Goal: Task Accomplishment & Management: Use online tool/utility

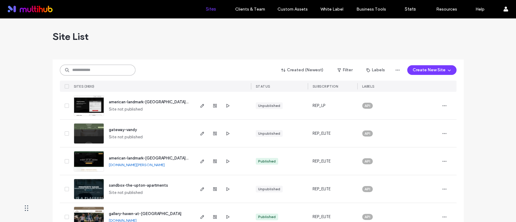
click at [87, 69] on input at bounding box center [98, 70] width 76 height 11
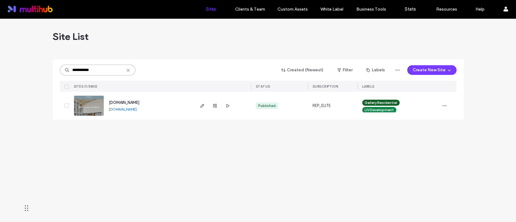
type input "**********"
click at [199, 104] on span "button" at bounding box center [202, 105] width 7 height 7
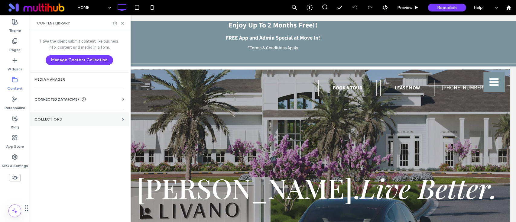
drag, startPoint x: 60, startPoint y: 122, endPoint x: 63, endPoint y: 120, distance: 3.8
click at [60, 122] on section "Collections" at bounding box center [79, 120] width 99 height 14
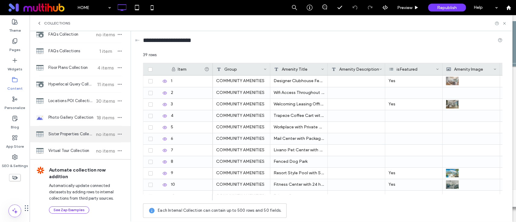
scroll to position [49, 0]
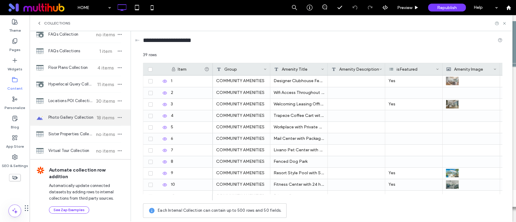
click at [83, 116] on span "Photo Gallery Collection" at bounding box center [70, 118] width 45 height 6
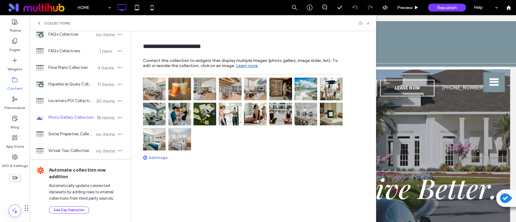
click at [159, 83] on img at bounding box center [154, 89] width 23 height 23
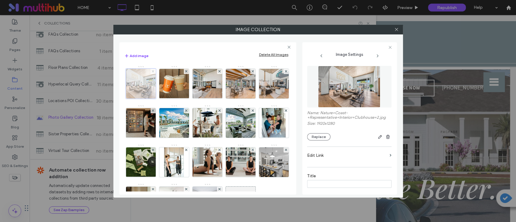
click at [152, 70] on icon at bounding box center [153, 71] width 2 height 2
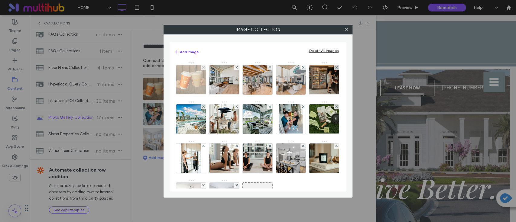
click at [201, 68] on div at bounding box center [203, 67] width 5 height 5
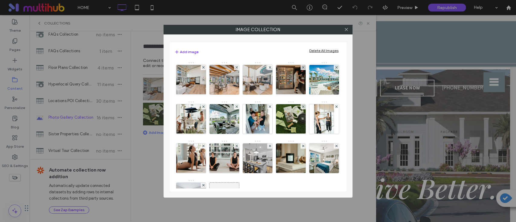
click at [201, 68] on div at bounding box center [203, 67] width 5 height 5
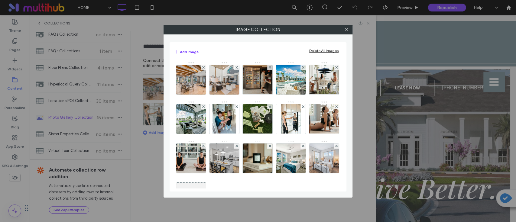
click at [201, 68] on div at bounding box center [203, 67] width 5 height 5
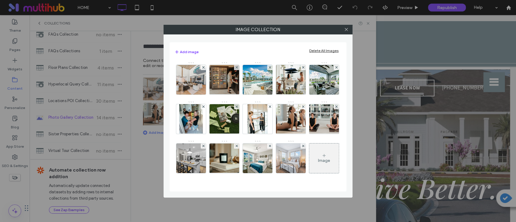
click at [201, 68] on div at bounding box center [203, 67] width 5 height 5
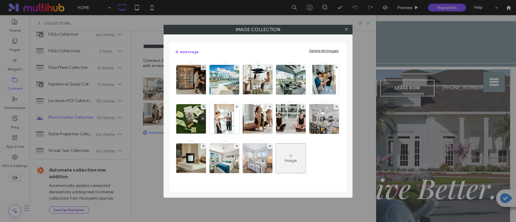
click at [201, 68] on div at bounding box center [203, 67] width 5 height 5
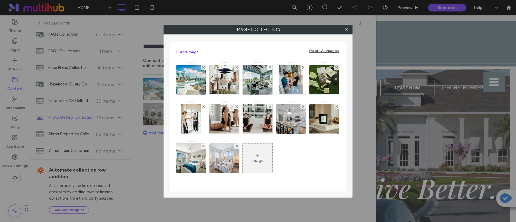
click at [201, 68] on div at bounding box center [203, 67] width 5 height 5
click at [234, 68] on div at bounding box center [236, 67] width 5 height 5
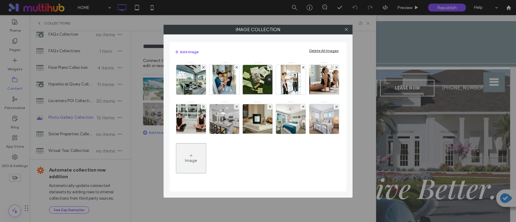
click at [201, 68] on div at bounding box center [203, 67] width 5 height 5
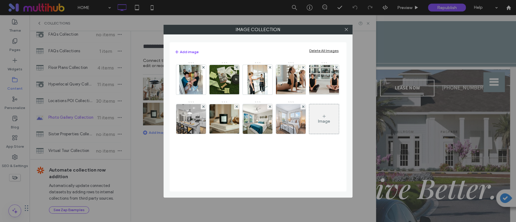
click at [201, 68] on div at bounding box center [203, 67] width 5 height 5
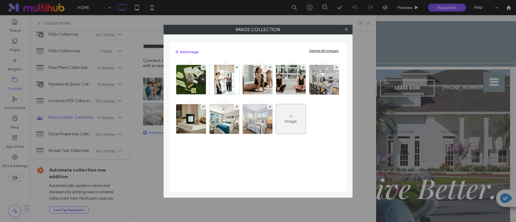
click at [201, 68] on div at bounding box center [203, 67] width 5 height 5
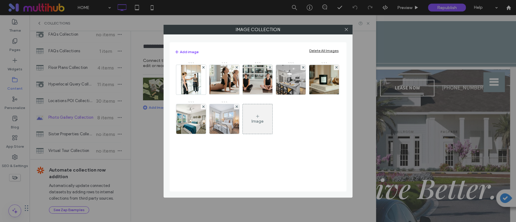
click at [201, 68] on div at bounding box center [203, 67] width 5 height 5
click at [234, 68] on div at bounding box center [236, 67] width 5 height 5
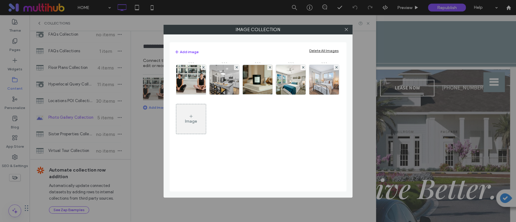
click at [201, 68] on div at bounding box center [203, 67] width 5 height 5
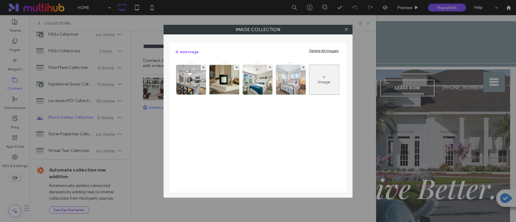
click at [201, 68] on div at bounding box center [203, 67] width 5 height 5
click at [234, 68] on div at bounding box center [236, 67] width 5 height 5
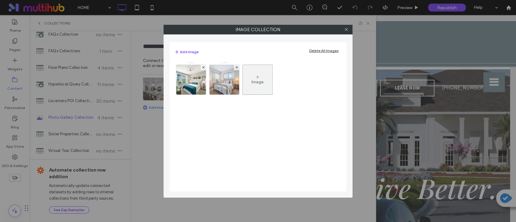
click at [201, 68] on div at bounding box center [203, 67] width 5 height 5
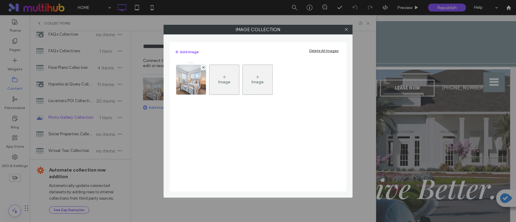
click at [201, 68] on div at bounding box center [203, 67] width 5 height 5
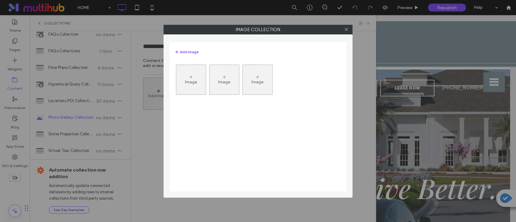
click at [189, 79] on icon at bounding box center [191, 77] width 5 height 5
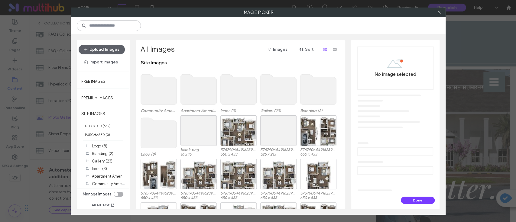
click at [97, 44] on div "Upload Images Import Images" at bounding box center [103, 55] width 53 height 31
click at [113, 181] on label "Community Amenities (8)" at bounding box center [115, 184] width 46 height 6
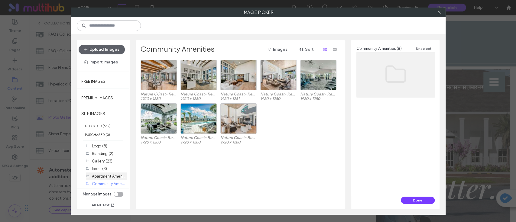
click at [99, 178] on label "Apartment Amenities (3)" at bounding box center [114, 176] width 44 height 6
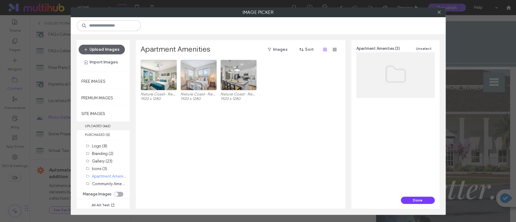
click at [108, 125] on b "662" at bounding box center [107, 126] width 6 height 4
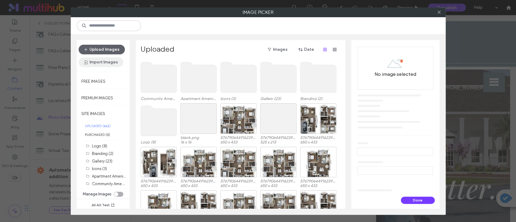
click at [106, 65] on button "Import Images" at bounding box center [101, 62] width 45 height 10
click at [121, 119] on label "SITE IMAGES" at bounding box center [103, 113] width 53 height 15
click at [108, 96] on label "Premium Images" at bounding box center [97, 97] width 32 height 8
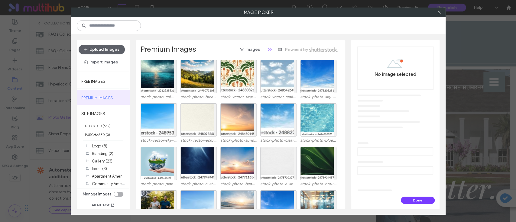
click at [119, 194] on div "toggle" at bounding box center [119, 194] width 10 height 5
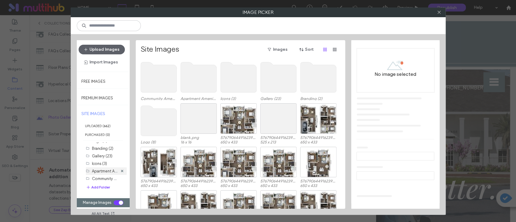
scroll to position [7, 0]
click at [118, 204] on div "toggle" at bounding box center [119, 203] width 10 height 5
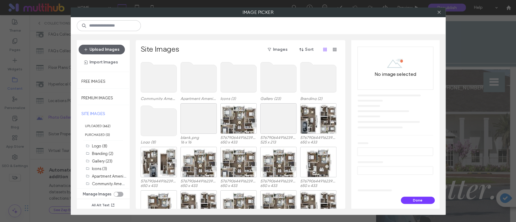
click at [117, 194] on div "toggle" at bounding box center [116, 194] width 4 height 4
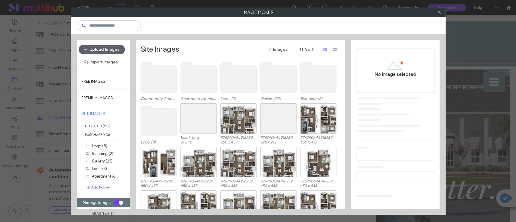
click at [107, 186] on button "Add Folder" at bounding box center [98, 188] width 24 height 6
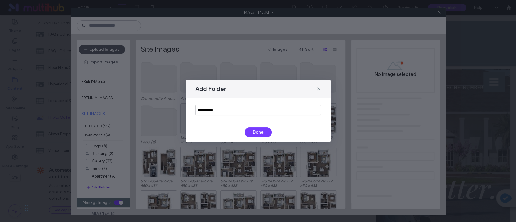
click at [253, 116] on div "**********" at bounding box center [258, 110] width 145 height 25
click at [253, 113] on input "**********" at bounding box center [258, 110] width 126 height 11
click at [224, 110] on input "**********" at bounding box center [258, 110] width 126 height 11
type input "**********"
click at [254, 132] on button "Done" at bounding box center [258, 133] width 27 height 10
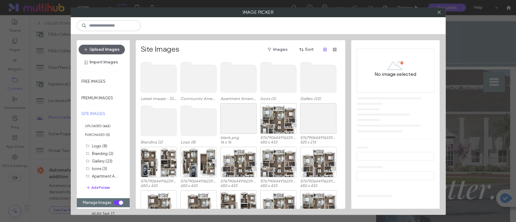
scroll to position [14, 0]
click at [108, 176] on label "Latest images - Sept 12 (0)" at bounding box center [115, 177] width 47 height 6
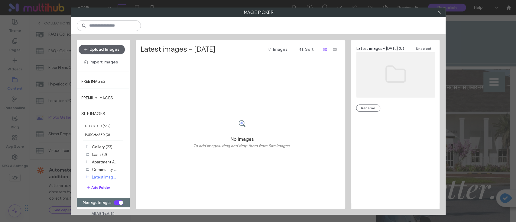
click at [117, 203] on div "toggle" at bounding box center [119, 203] width 10 height 5
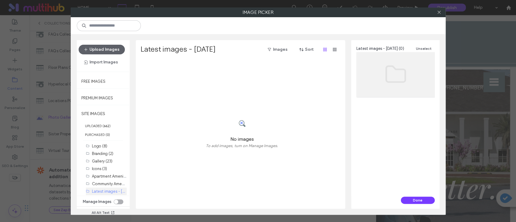
click at [112, 192] on label "Latest images - Sept 12 (0)" at bounding box center [115, 191] width 47 height 6
click at [109, 190] on label "Latest images - Sept 12 (0)" at bounding box center [115, 191] width 47 height 6
click at [283, 146] on div "No images To add images, turn on Manage Images." at bounding box center [242, 134] width 203 height 149
click at [107, 48] on button "Upload Images" at bounding box center [102, 50] width 46 height 10
click at [113, 64] on button "Import Images" at bounding box center [101, 62] width 45 height 10
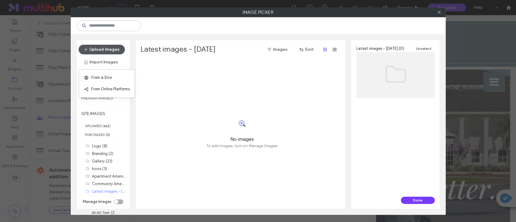
click at [111, 47] on button "Upload Images" at bounding box center [102, 50] width 46 height 10
click at [232, 71] on div "No images To add images, turn on Manage Images." at bounding box center [242, 134] width 203 height 149
click at [109, 191] on label "Latest images - Sept 12 (0)" at bounding box center [115, 191] width 47 height 6
click at [110, 51] on button "Upload Images" at bounding box center [102, 50] width 46 height 10
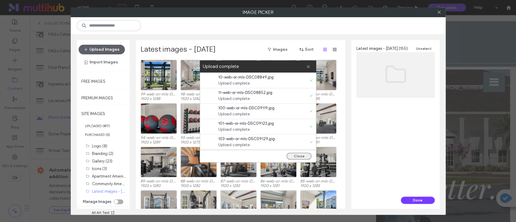
click at [293, 155] on button "Close" at bounding box center [299, 156] width 25 height 7
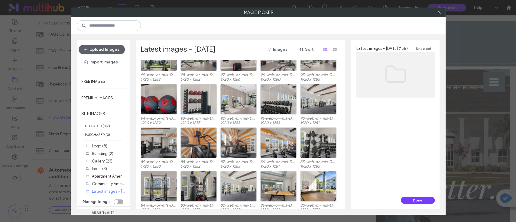
scroll to position [0, 0]
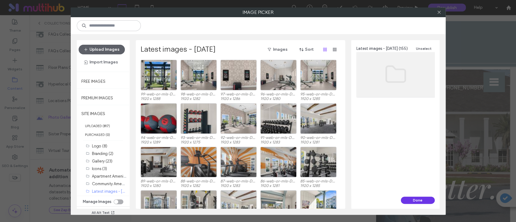
click at [416, 201] on button "Done" at bounding box center [418, 200] width 34 height 7
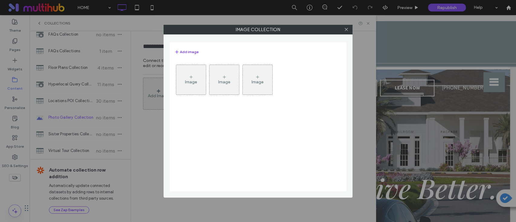
click at [186, 82] on div "Image" at bounding box center [191, 82] width 12 height 5
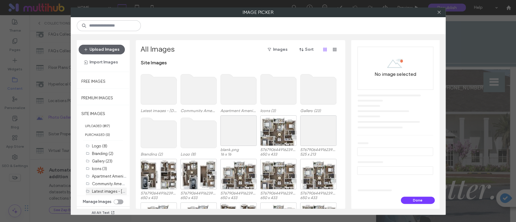
click at [109, 193] on label "Latest images - Sept 12 (155)" at bounding box center [117, 191] width 51 height 6
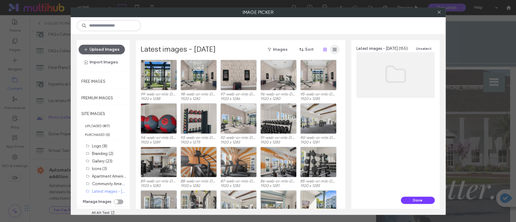
click at [337, 52] on span "button" at bounding box center [335, 50] width 10 height 10
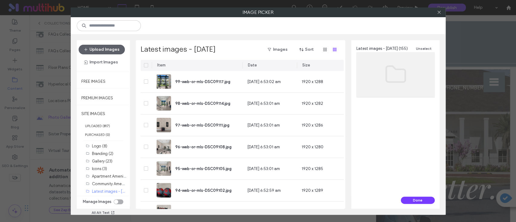
click at [148, 66] on span at bounding box center [146, 65] width 4 height 4
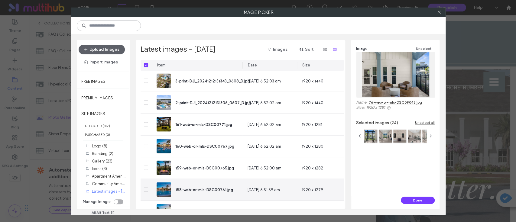
scroll to position [910, 0]
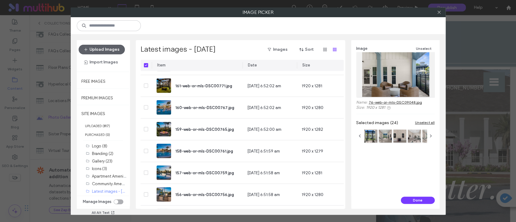
click at [145, 64] on icon at bounding box center [146, 65] width 2 height 2
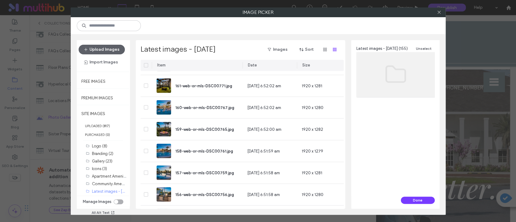
click at [147, 65] on icon at bounding box center [146, 65] width 2 height 2
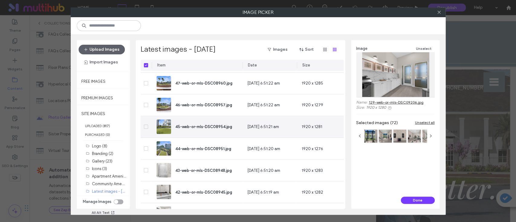
scroll to position [2359, 0]
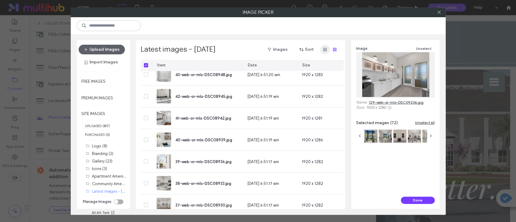
click at [323, 51] on icon "button" at bounding box center [325, 49] width 5 height 5
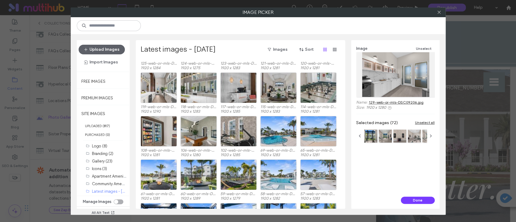
scroll to position [563, 0]
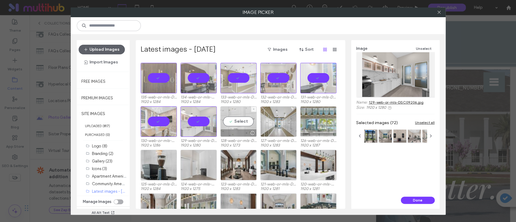
click at [240, 122] on div "Select" at bounding box center [238, 121] width 36 height 31
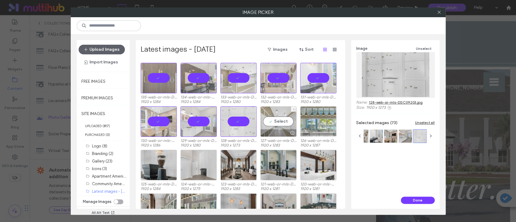
click at [280, 120] on div "Select" at bounding box center [278, 121] width 36 height 31
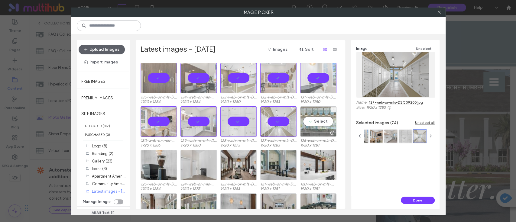
click at [316, 119] on div "Select" at bounding box center [318, 121] width 36 height 31
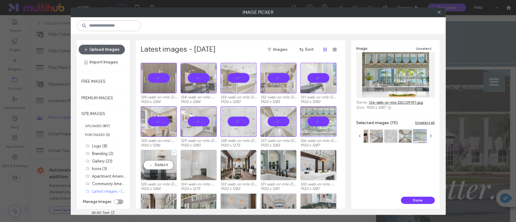
click at [164, 164] on div "Select" at bounding box center [159, 165] width 36 height 31
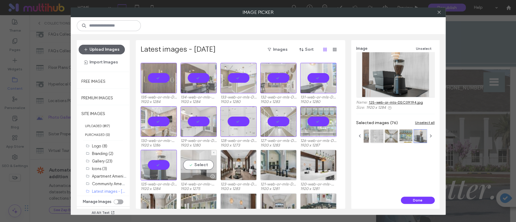
click at [210, 164] on div "Select" at bounding box center [199, 165] width 36 height 31
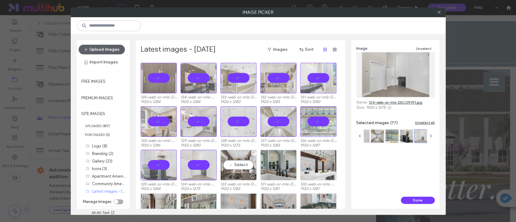
click at [249, 163] on div "Select" at bounding box center [238, 165] width 36 height 31
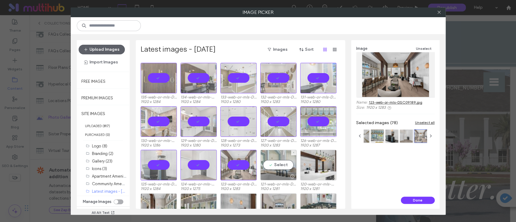
click at [284, 162] on div "Select" at bounding box center [278, 165] width 36 height 31
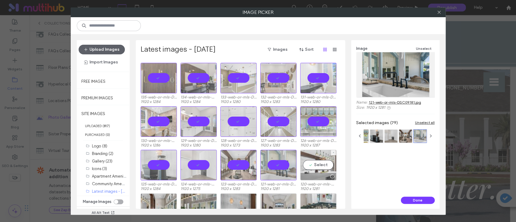
click at [314, 162] on div "Select" at bounding box center [318, 165] width 36 height 31
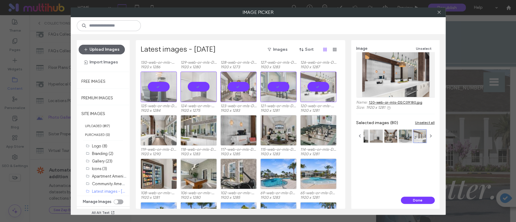
scroll to position [644, 0]
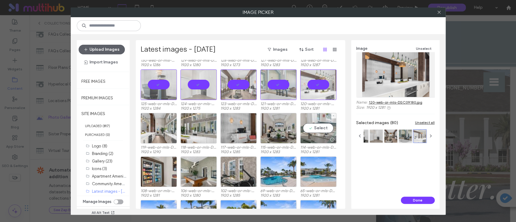
click at [311, 126] on div "Select" at bounding box center [318, 128] width 36 height 31
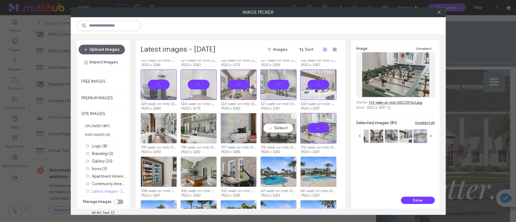
click at [270, 129] on div "Select" at bounding box center [278, 128] width 36 height 31
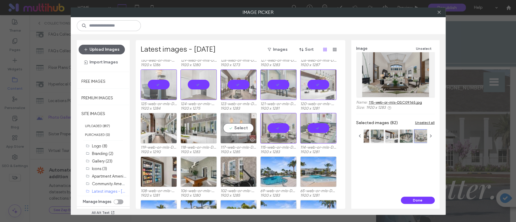
click at [235, 129] on div "Select" at bounding box center [238, 128] width 36 height 31
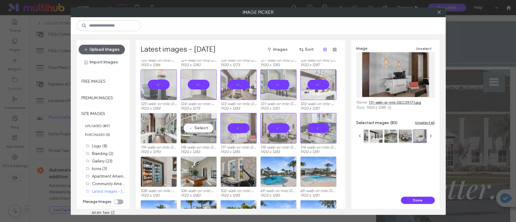
click at [205, 126] on div "Select" at bounding box center [199, 128] width 36 height 31
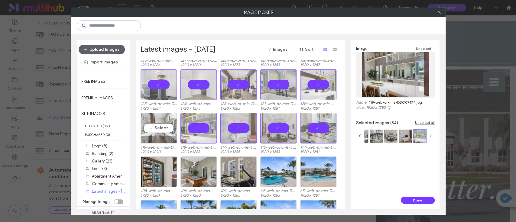
click at [166, 129] on div "Select" at bounding box center [159, 128] width 36 height 31
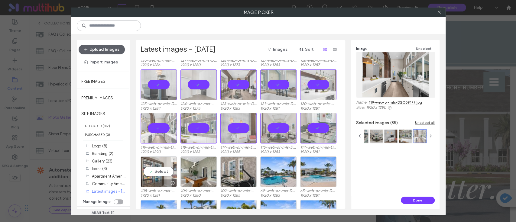
click at [162, 171] on div "Select" at bounding box center [159, 172] width 36 height 31
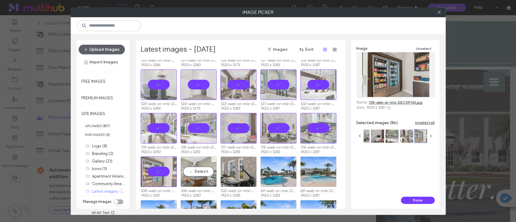
click at [202, 169] on div "Select" at bounding box center [199, 172] width 36 height 31
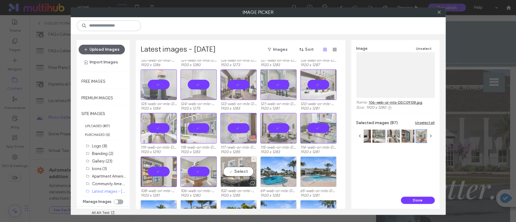
click at [239, 169] on div "Select" at bounding box center [238, 172] width 36 height 31
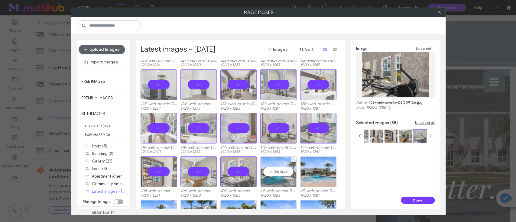
click at [273, 169] on div "Select" at bounding box center [278, 172] width 36 height 31
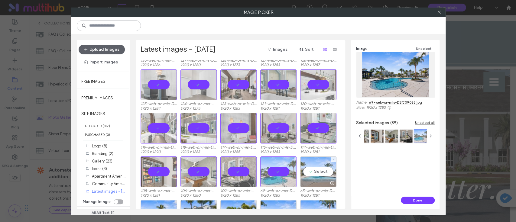
click at [311, 168] on div "Select" at bounding box center [318, 172] width 36 height 31
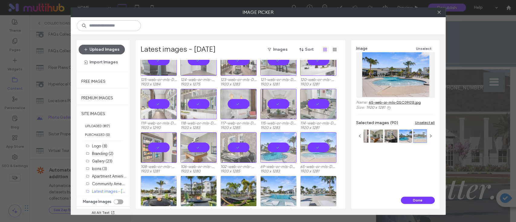
scroll to position [684, 0]
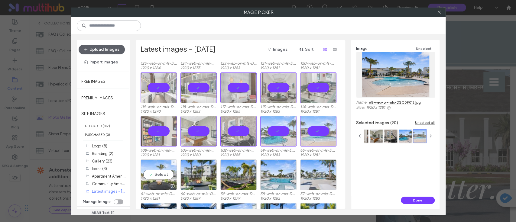
click at [159, 170] on div "Select" at bounding box center [159, 175] width 36 height 31
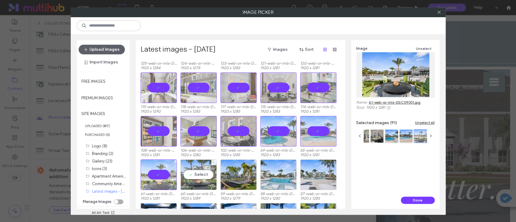
click at [194, 173] on div "Select" at bounding box center [199, 175] width 36 height 31
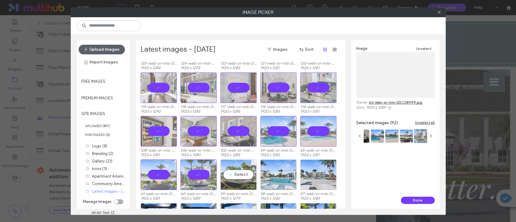
click at [236, 175] on div "Select" at bounding box center [238, 175] width 36 height 31
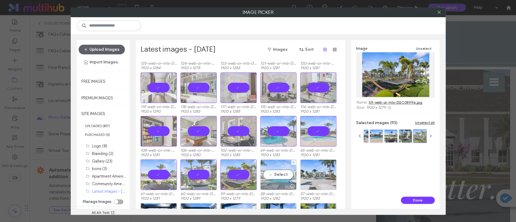
click at [289, 175] on div "Select" at bounding box center [278, 175] width 36 height 31
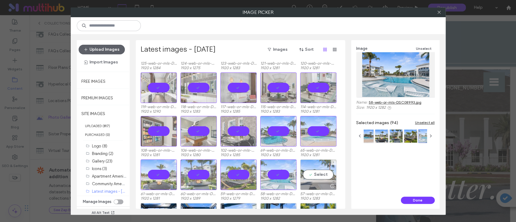
click at [319, 175] on div "Select" at bounding box center [318, 175] width 36 height 31
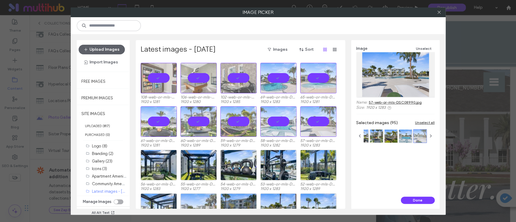
scroll to position [765, 0]
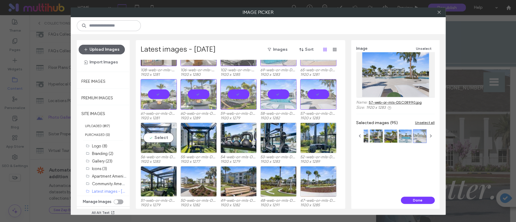
click at [158, 136] on div "Select" at bounding box center [159, 138] width 36 height 31
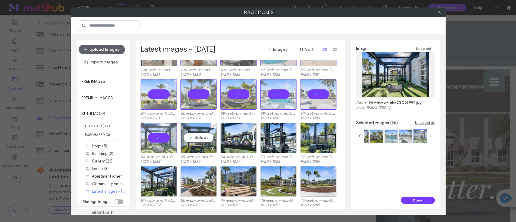
click at [199, 136] on div "Select" at bounding box center [199, 138] width 36 height 31
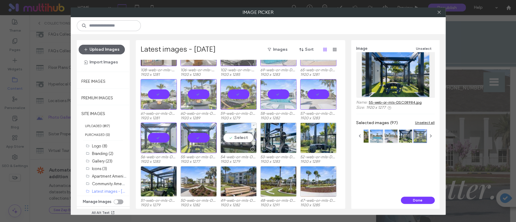
click at [232, 140] on div "Select" at bounding box center [238, 138] width 36 height 31
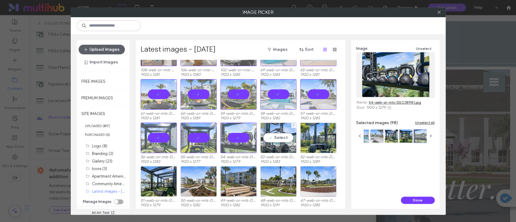
click at [278, 138] on div "Select" at bounding box center [278, 138] width 36 height 31
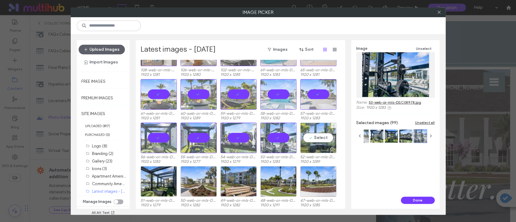
click at [303, 134] on div "Select" at bounding box center [318, 138] width 36 height 31
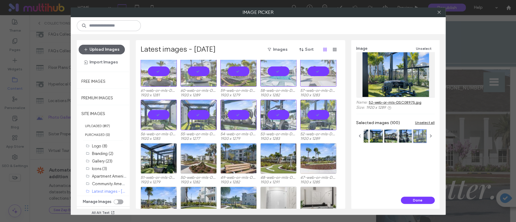
scroll to position [805, 0]
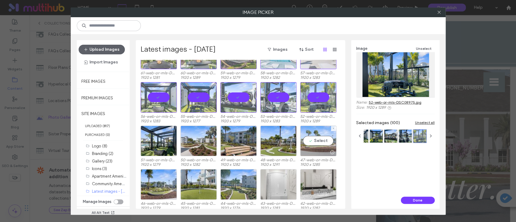
click at [319, 138] on div "Select" at bounding box center [318, 141] width 36 height 31
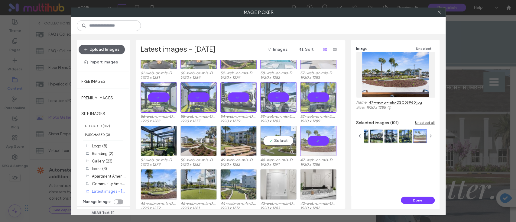
click at [282, 141] on div "Select" at bounding box center [278, 141] width 36 height 31
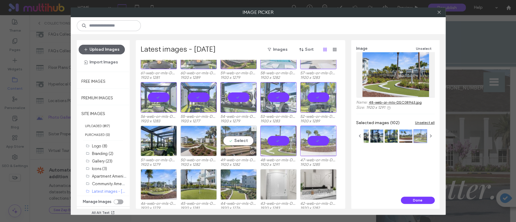
click at [248, 141] on div "Select" at bounding box center [238, 141] width 36 height 31
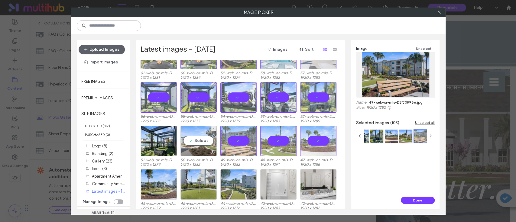
click at [201, 140] on div "Select" at bounding box center [199, 141] width 36 height 31
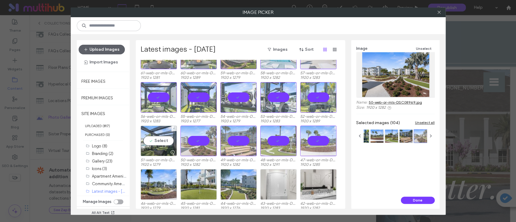
click at [166, 139] on div "Select" at bounding box center [159, 141] width 36 height 31
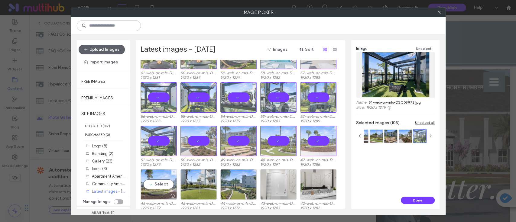
click at [162, 183] on div "Select" at bounding box center [159, 184] width 36 height 31
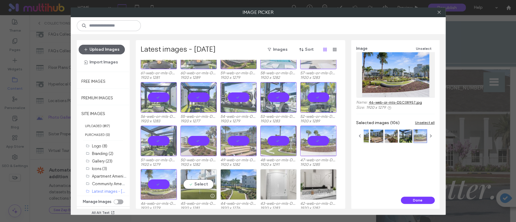
click at [201, 181] on div "Select" at bounding box center [199, 184] width 36 height 31
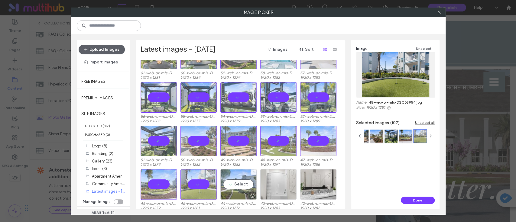
click at [238, 182] on div "Select" at bounding box center [238, 184] width 36 height 31
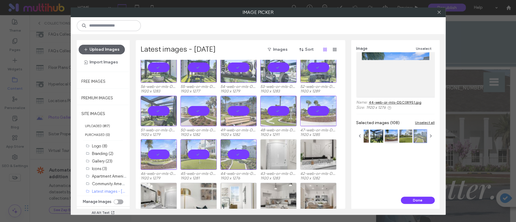
scroll to position [886, 0]
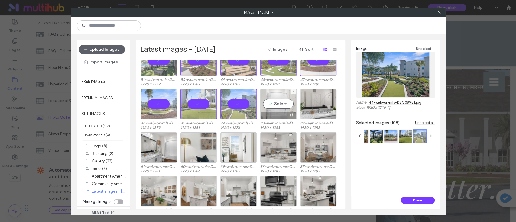
click at [279, 100] on div "Select" at bounding box center [278, 104] width 36 height 31
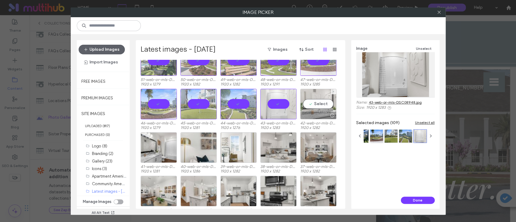
click at [318, 103] on div "Select" at bounding box center [318, 104] width 36 height 31
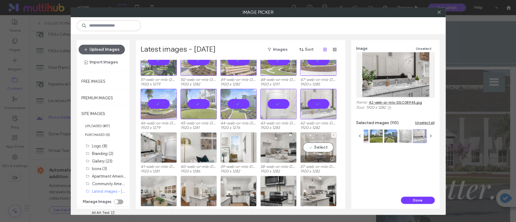
click at [317, 147] on div "Select" at bounding box center [318, 147] width 36 height 31
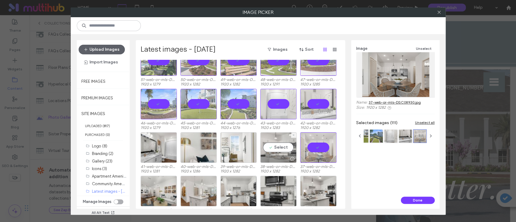
click at [276, 144] on div "Select" at bounding box center [278, 147] width 36 height 31
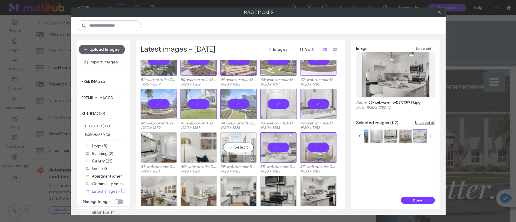
click at [242, 145] on div "Select" at bounding box center [238, 147] width 36 height 31
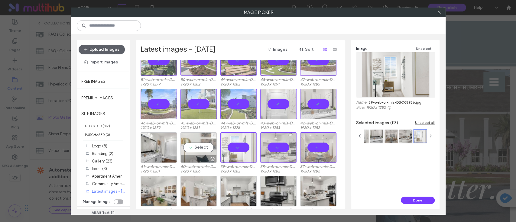
click at [201, 146] on div "Select" at bounding box center [199, 147] width 36 height 31
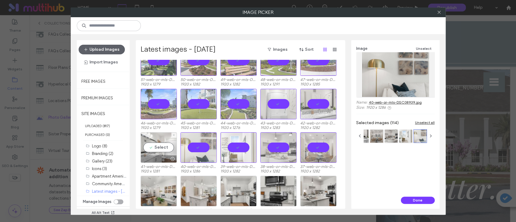
click at [162, 145] on div "Select" at bounding box center [159, 147] width 36 height 31
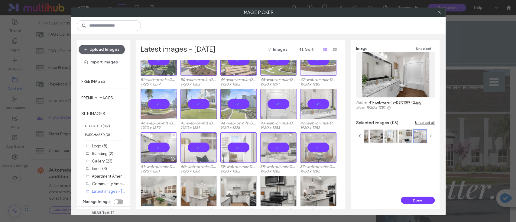
scroll to position [966, 0]
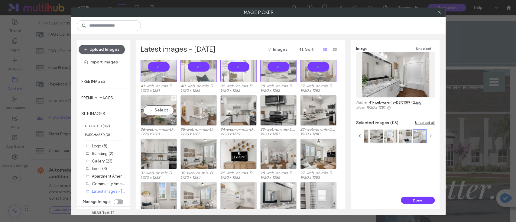
click at [157, 110] on div "Select" at bounding box center [159, 110] width 36 height 31
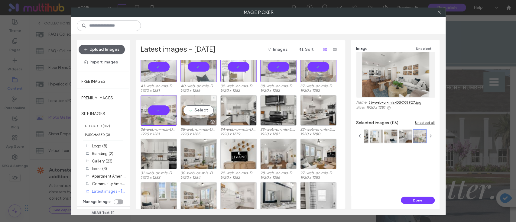
click at [205, 112] on div "Select" at bounding box center [199, 110] width 36 height 31
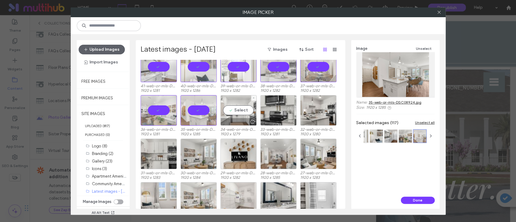
click at [241, 113] on div "Select" at bounding box center [238, 110] width 36 height 31
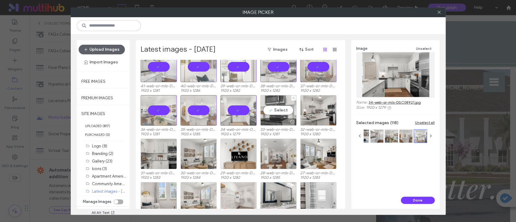
click at [273, 111] on div "Select" at bounding box center [278, 110] width 36 height 31
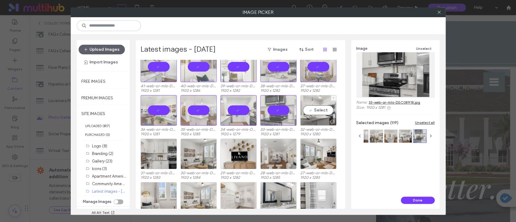
click at [317, 111] on div "Select" at bounding box center [318, 110] width 36 height 31
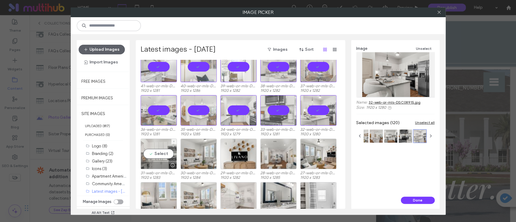
click at [164, 150] on div "Select" at bounding box center [159, 154] width 36 height 31
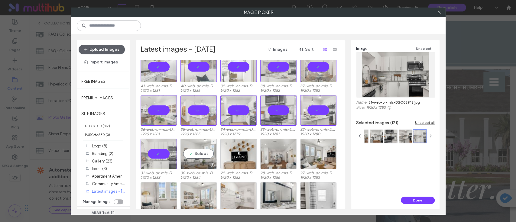
click at [199, 152] on div "Select" at bounding box center [199, 154] width 36 height 31
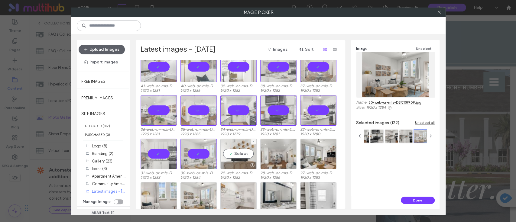
click at [239, 152] on div "Select" at bounding box center [238, 154] width 36 height 31
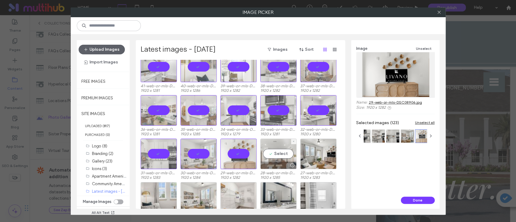
click at [275, 151] on div "Select" at bounding box center [278, 154] width 36 height 31
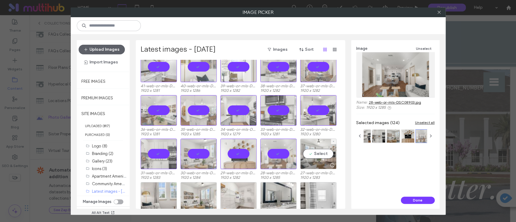
click at [318, 151] on div "Select" at bounding box center [318, 154] width 36 height 31
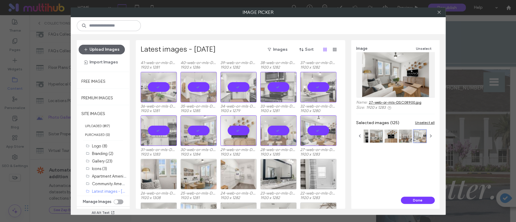
scroll to position [1007, 0]
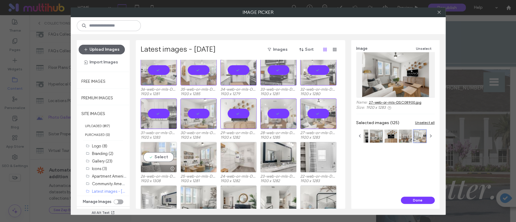
click at [158, 153] on div "Select" at bounding box center [159, 157] width 36 height 31
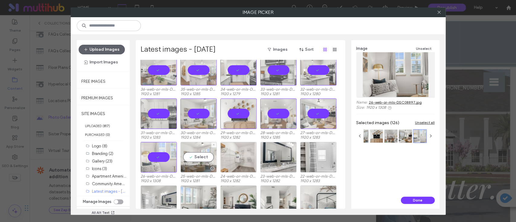
click at [201, 154] on div "Select" at bounding box center [199, 157] width 36 height 31
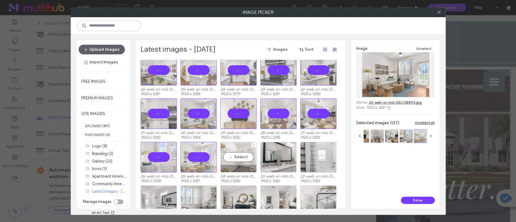
click at [237, 154] on div "Select" at bounding box center [238, 157] width 36 height 31
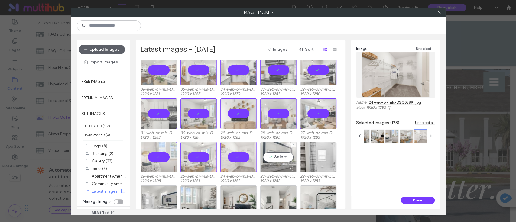
click at [271, 155] on div "Select" at bounding box center [278, 157] width 36 height 31
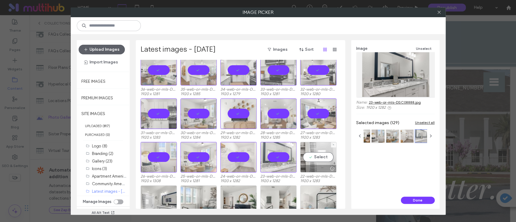
click at [318, 156] on div "Select" at bounding box center [318, 157] width 36 height 31
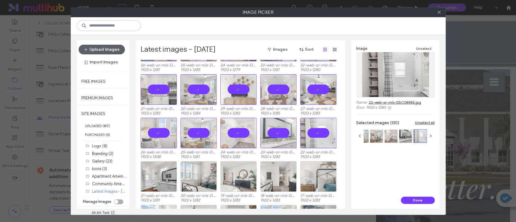
scroll to position [1047, 0]
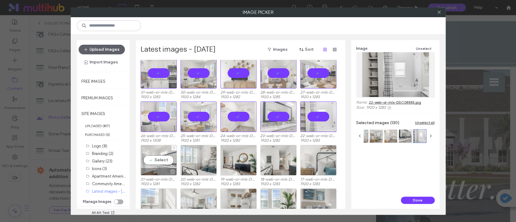
click at [157, 158] on div "Select" at bounding box center [159, 160] width 36 height 31
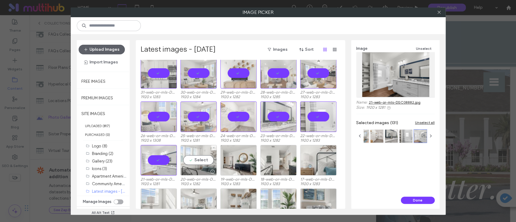
click at [197, 159] on div "Select" at bounding box center [199, 160] width 36 height 31
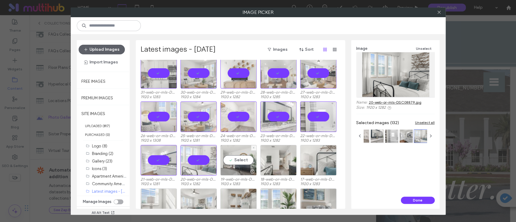
click at [237, 157] on div "Select" at bounding box center [238, 160] width 36 height 31
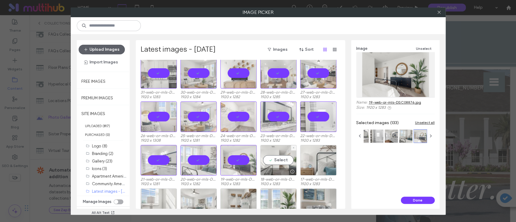
click at [281, 160] on div "Select" at bounding box center [278, 160] width 36 height 31
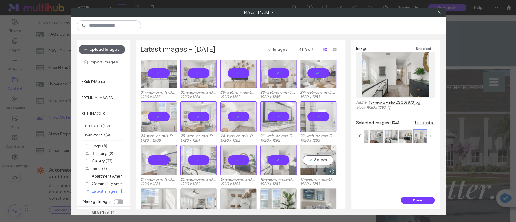
click at [315, 161] on div "Select" at bounding box center [318, 160] width 36 height 31
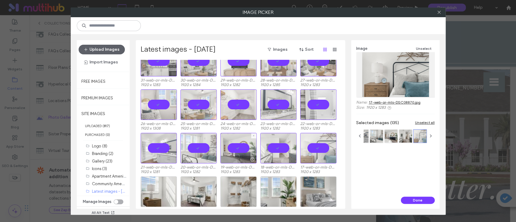
scroll to position [1070, 0]
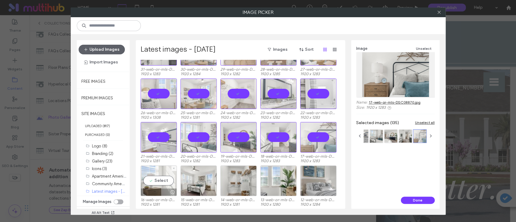
click at [155, 178] on div "Select" at bounding box center [159, 181] width 36 height 31
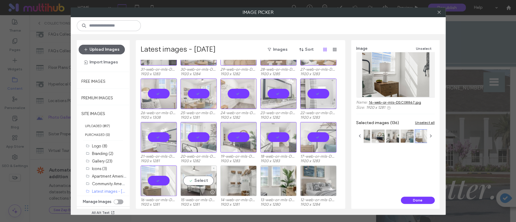
click at [201, 178] on div "Select" at bounding box center [199, 181] width 36 height 31
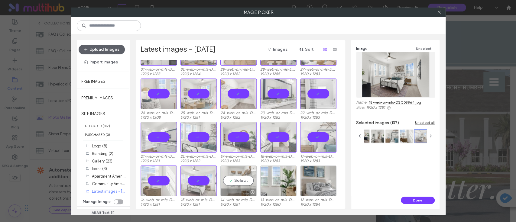
click at [242, 181] on div "Select" at bounding box center [238, 181] width 36 height 31
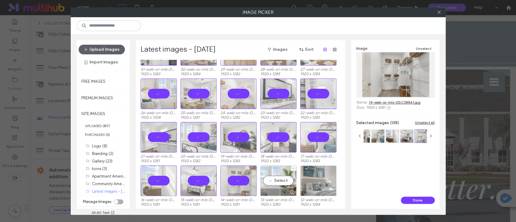
click at [273, 179] on div "Select" at bounding box center [278, 181] width 36 height 31
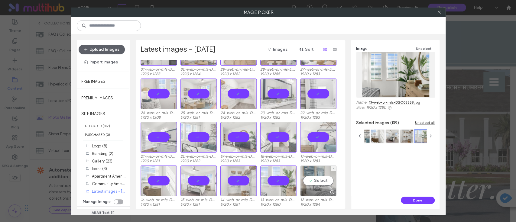
click at [318, 178] on div "Select" at bounding box center [318, 181] width 36 height 31
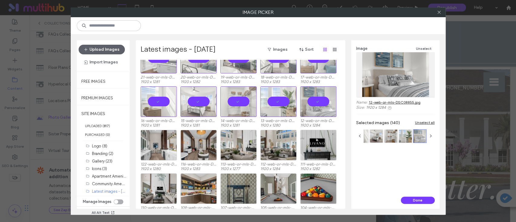
scroll to position [1151, 0]
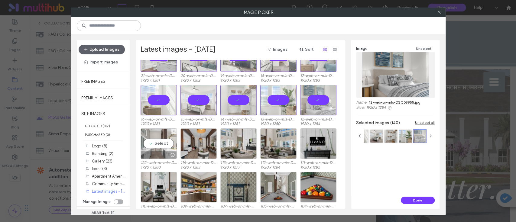
click at [165, 145] on div "Select" at bounding box center [159, 144] width 36 height 31
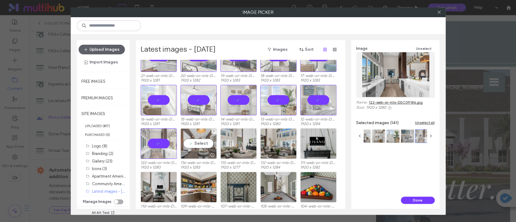
click at [193, 145] on div "Select" at bounding box center [199, 144] width 36 height 31
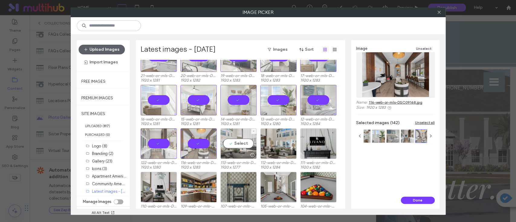
click at [235, 146] on div "Select" at bounding box center [238, 144] width 36 height 31
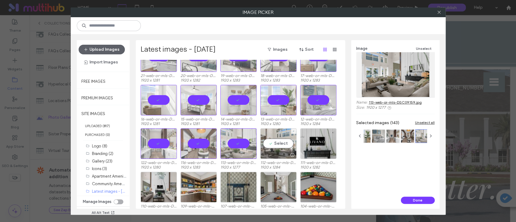
click at [270, 146] on div "Select" at bounding box center [278, 144] width 36 height 31
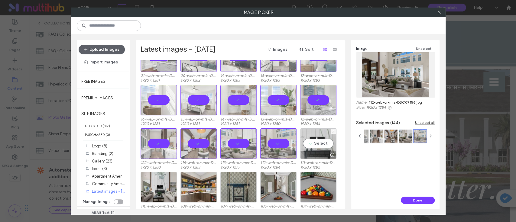
click at [309, 143] on div "Select" at bounding box center [318, 144] width 36 height 31
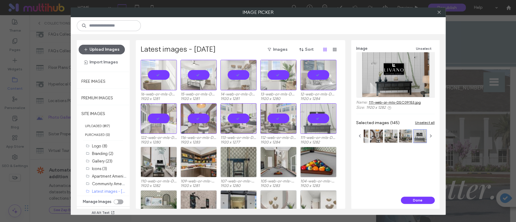
scroll to position [1191, 0]
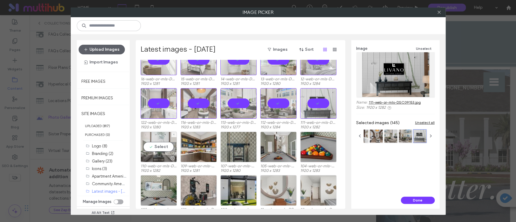
click at [154, 145] on div "Select" at bounding box center [159, 147] width 36 height 31
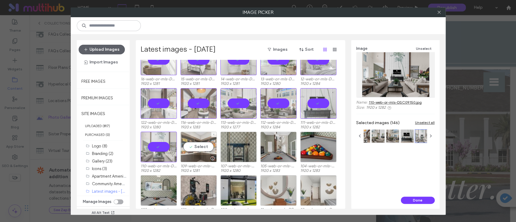
click at [194, 145] on div "Select" at bounding box center [199, 147] width 36 height 31
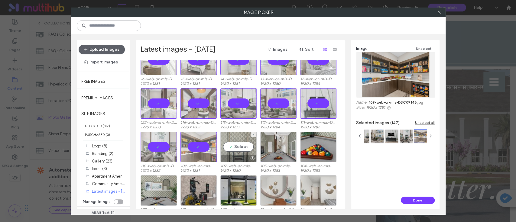
click at [239, 147] on div "Select" at bounding box center [238, 147] width 36 height 31
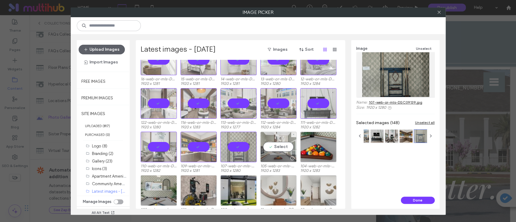
click at [282, 147] on div "Select" at bounding box center [278, 147] width 36 height 31
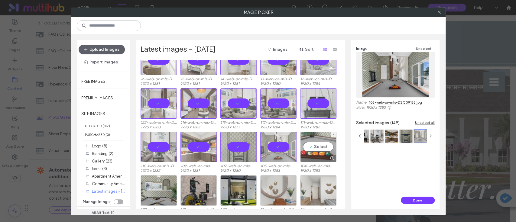
click at [324, 147] on div "Select" at bounding box center [318, 147] width 36 height 31
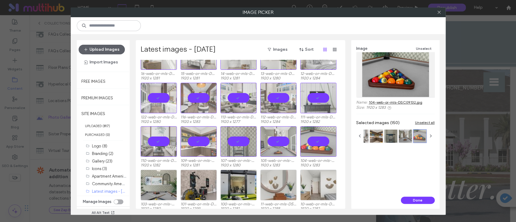
scroll to position [1201, 0]
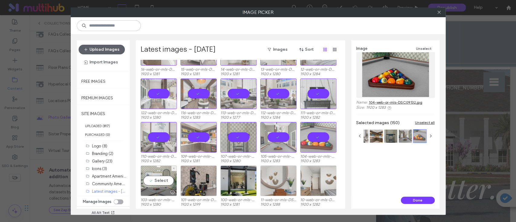
click at [157, 181] on div "Select" at bounding box center [159, 181] width 36 height 31
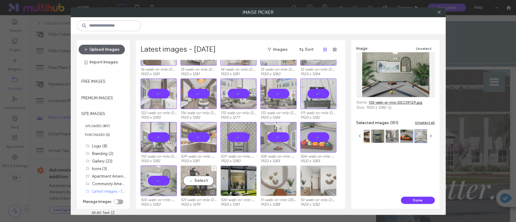
click at [198, 180] on div "Select" at bounding box center [199, 181] width 36 height 31
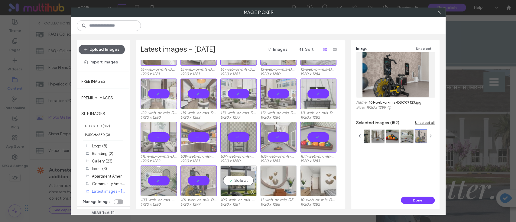
click at [229, 178] on div "Select" at bounding box center [238, 181] width 36 height 31
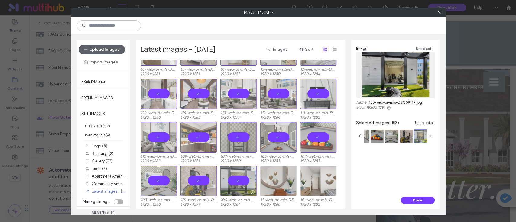
drag, startPoint x: 256, startPoint y: 178, endPoint x: 260, endPoint y: 178, distance: 3.3
click at [256, 178] on div at bounding box center [238, 181] width 36 height 31
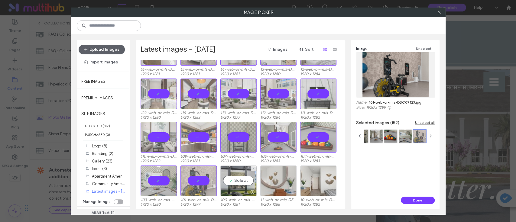
click at [237, 180] on div "Select" at bounding box center [238, 181] width 36 height 31
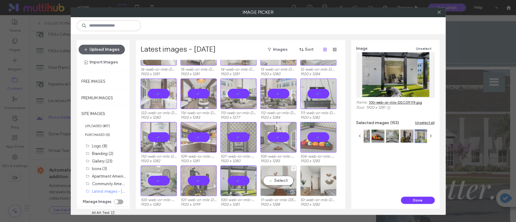
click at [268, 176] on div "Select" at bounding box center [278, 181] width 36 height 31
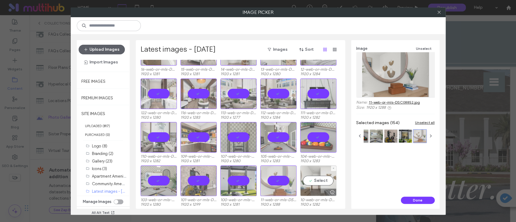
click at [316, 178] on div "Select" at bounding box center [318, 181] width 36 height 31
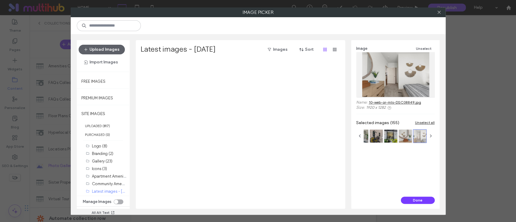
click at [416, 201] on button "Done" at bounding box center [418, 200] width 34 height 7
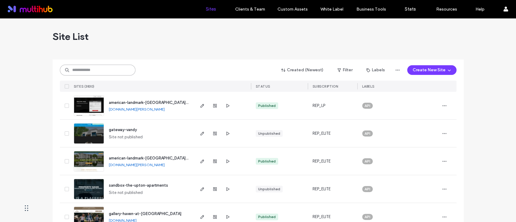
click at [98, 72] on input at bounding box center [98, 70] width 76 height 11
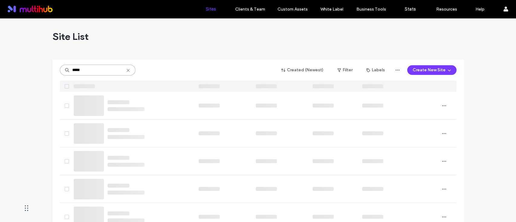
type input "*****"
click at [206, 27] on div "Site List" at bounding box center [258, 36] width 411 height 36
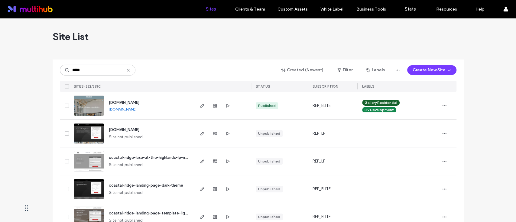
click at [194, 53] on div "Site List" at bounding box center [258, 36] width 411 height 36
click at [202, 108] on span "button" at bounding box center [202, 105] width 7 height 7
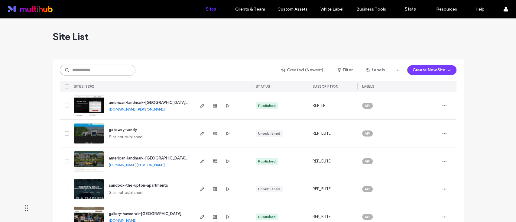
click at [96, 71] on input at bounding box center [98, 70] width 76 height 11
click at [152, 38] on div "Site List" at bounding box center [258, 36] width 411 height 36
